Goal: Task Accomplishment & Management: Manage account settings

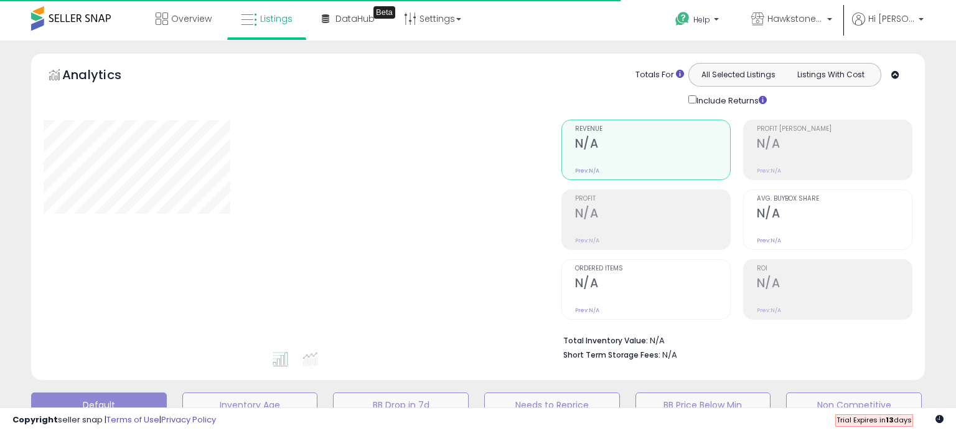
type input "**********"
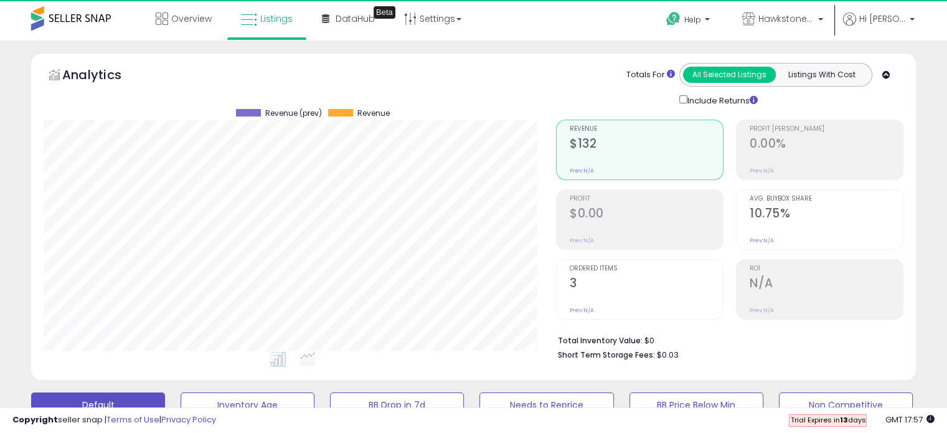
scroll to position [255, 512]
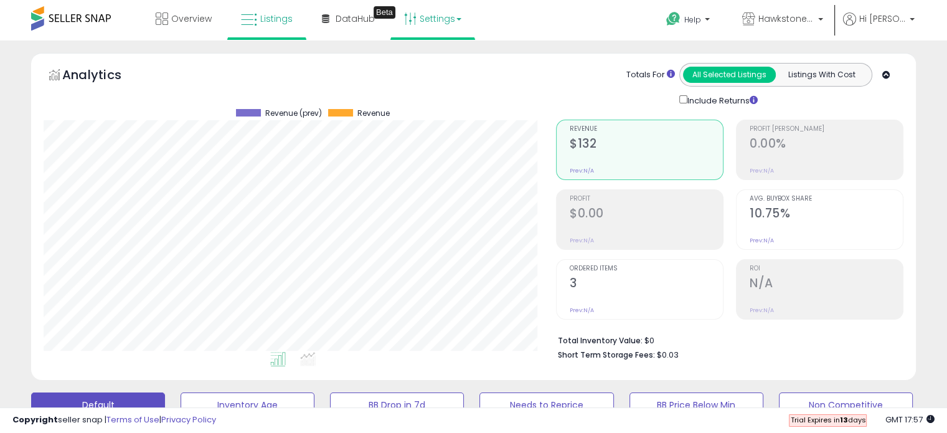
click at [441, 19] on link "Settings" at bounding box center [433, 18] width 76 height 37
click at [446, 64] on link "Store settings" at bounding box center [434, 63] width 56 height 12
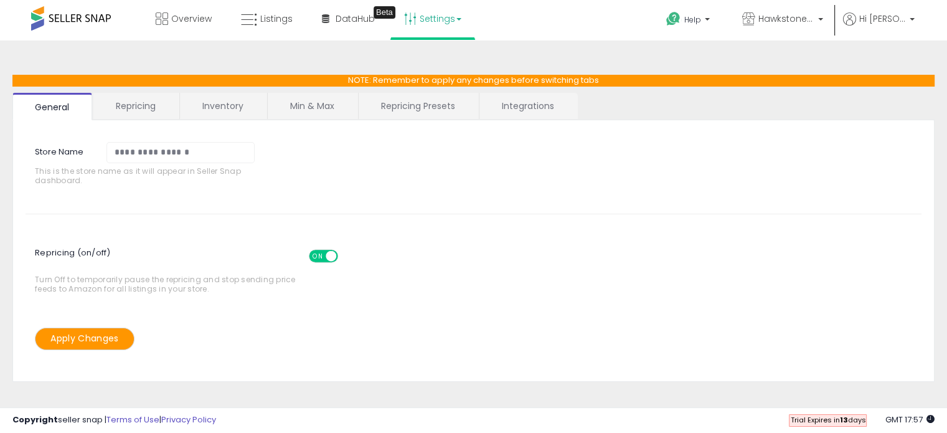
click at [321, 106] on link "Min & Max" at bounding box center [312, 106] width 89 height 26
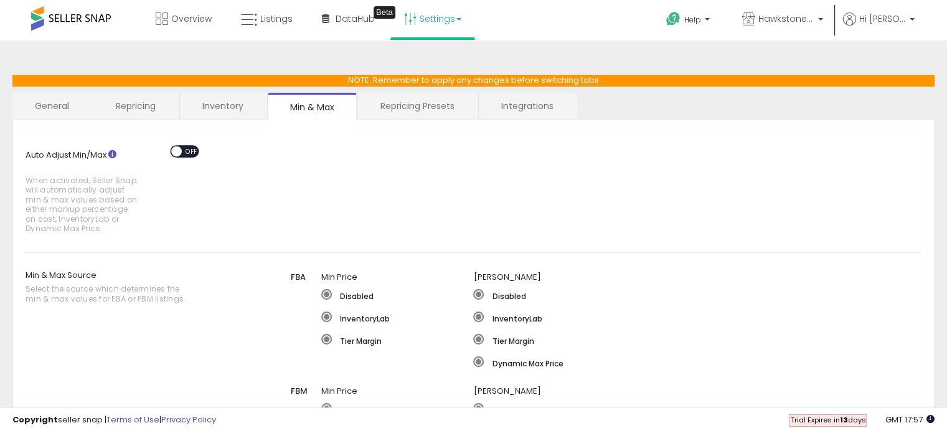
click at [179, 152] on span at bounding box center [176, 151] width 11 height 11
click at [182, 154] on div "ON OFF" at bounding box center [170, 151] width 29 height 11
click at [177, 146] on span at bounding box center [176, 151] width 11 height 11
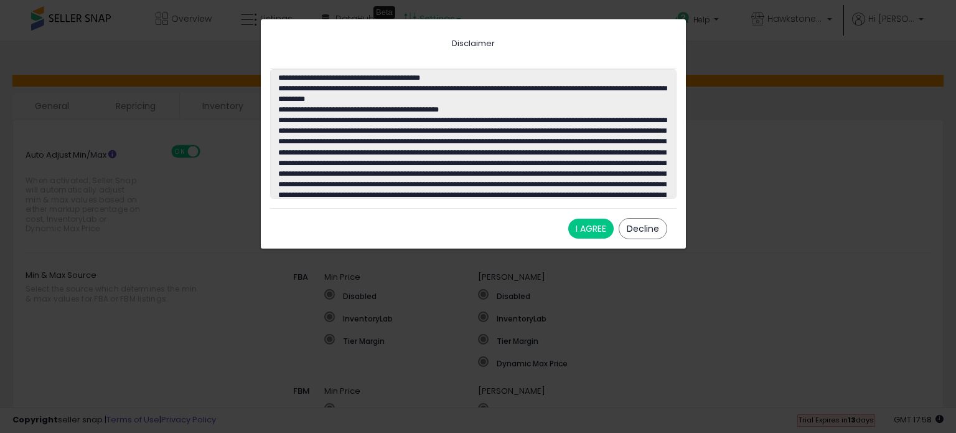
click at [598, 231] on button "I AGREE" at bounding box center [590, 228] width 45 height 20
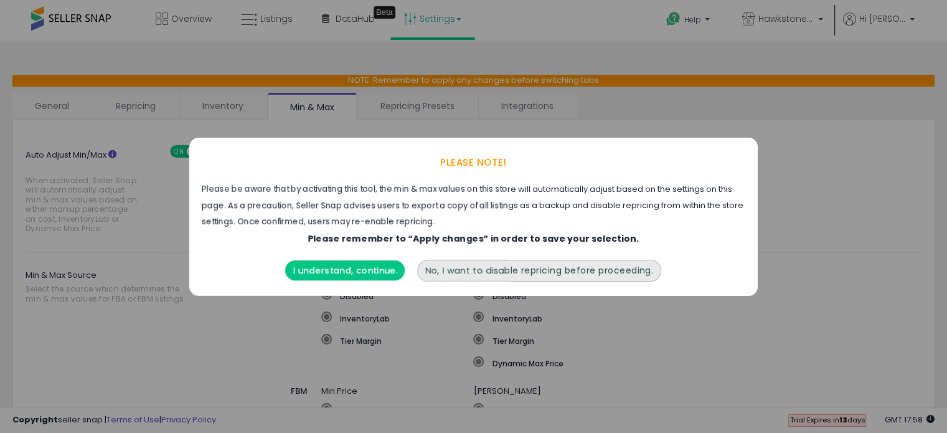
click at [374, 272] on button "I understand, continue." at bounding box center [346, 270] width 120 height 20
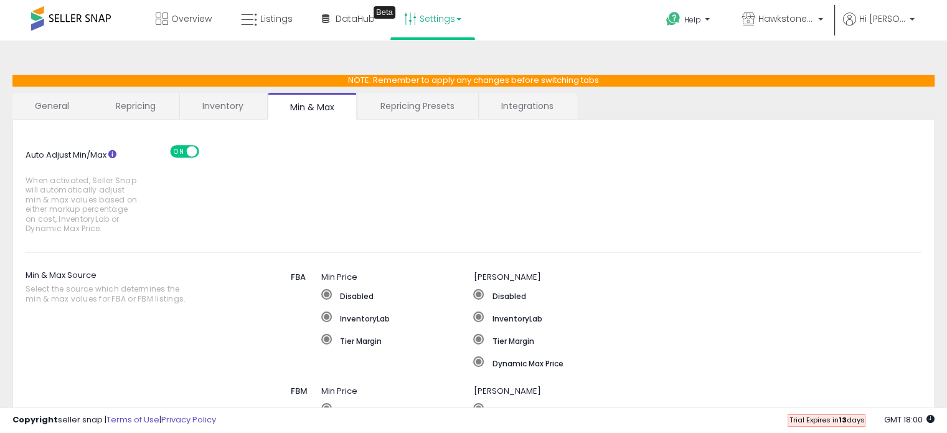
click at [184, 153] on div "ON OFF" at bounding box center [185, 151] width 29 height 11
click at [192, 149] on span at bounding box center [191, 151] width 11 height 11
drag, startPoint x: 189, startPoint y: 148, endPoint x: 145, endPoint y: 156, distance: 44.3
click at [145, 156] on div "Auto Adjust Min/Max When activated, Seller Snap will automatically adjust min &…" at bounding box center [473, 186] width 914 height 107
drag, startPoint x: 192, startPoint y: 149, endPoint x: 124, endPoint y: 162, distance: 68.5
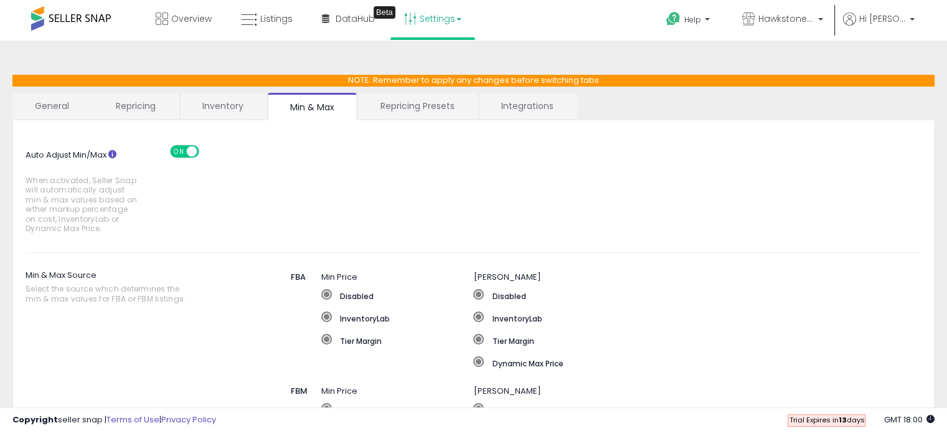
click at [124, 162] on div "Auto Adjust Min/Max When activated, Seller Snap will automatically adjust min &…" at bounding box center [473, 186] width 914 height 107
click at [186, 151] on span at bounding box center [191, 151] width 11 height 11
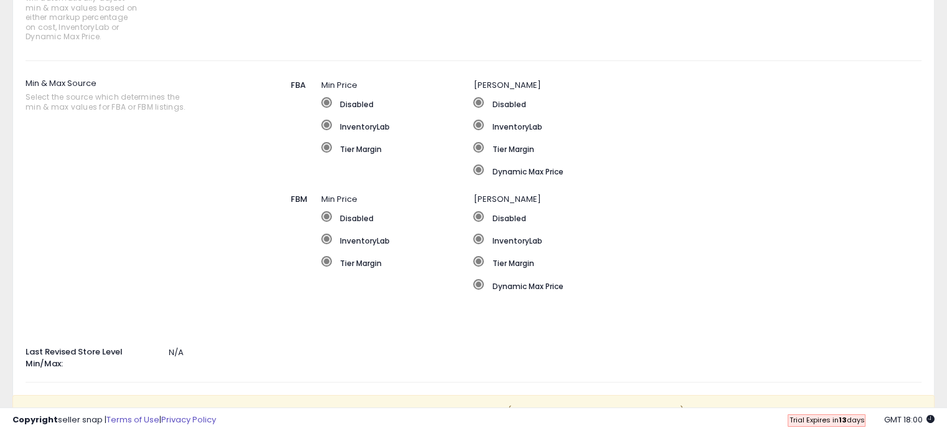
scroll to position [302, 0]
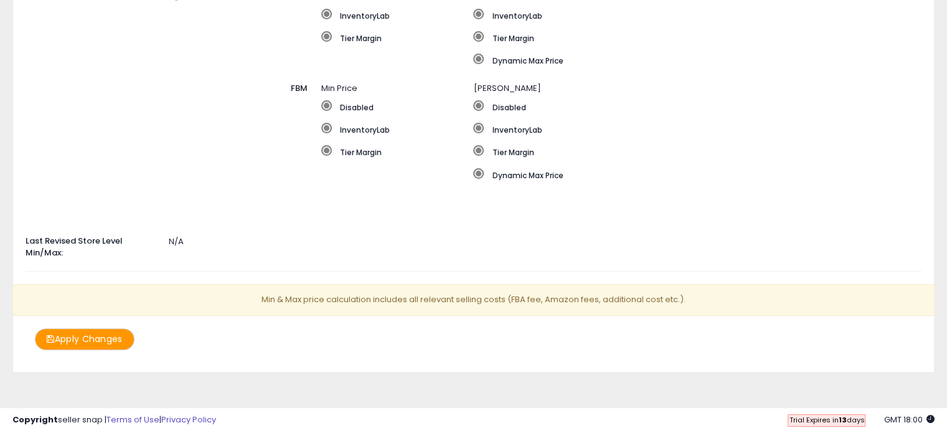
click at [126, 330] on button "Apply Changes" at bounding box center [85, 339] width 100 height 22
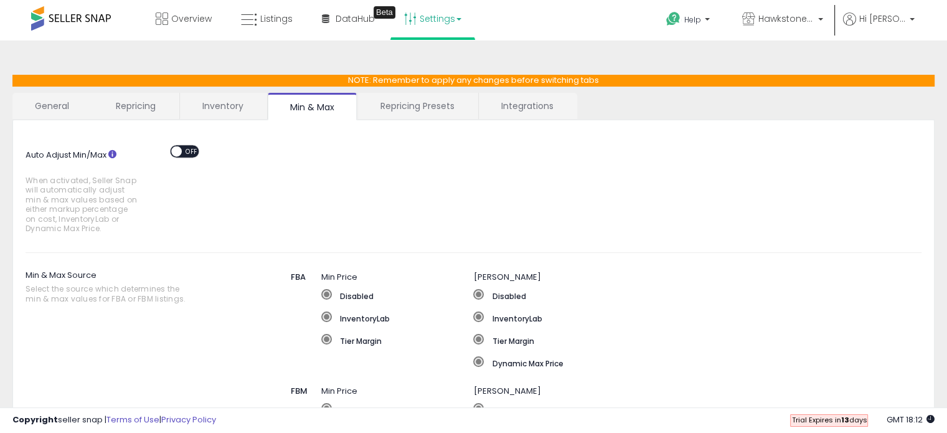
scroll to position [0, 0]
click at [264, 19] on span "Listings" at bounding box center [276, 18] width 32 height 12
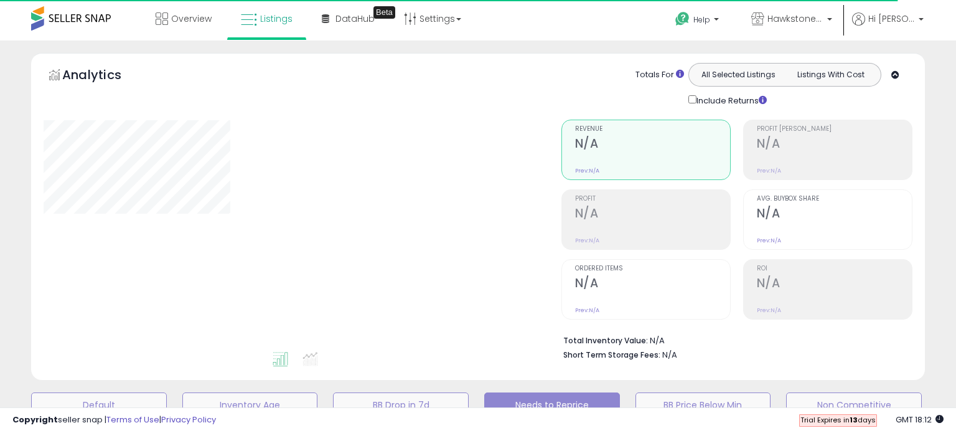
select select "**"
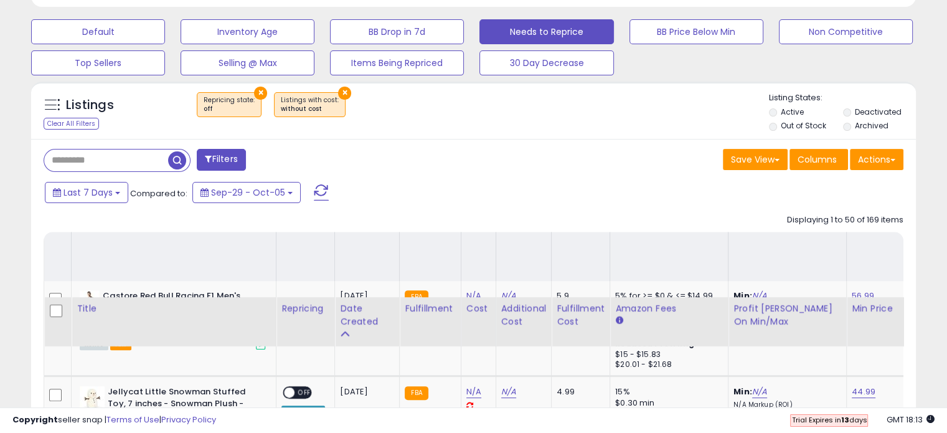
scroll to position [311, 0]
